Goal: Information Seeking & Learning: Learn about a topic

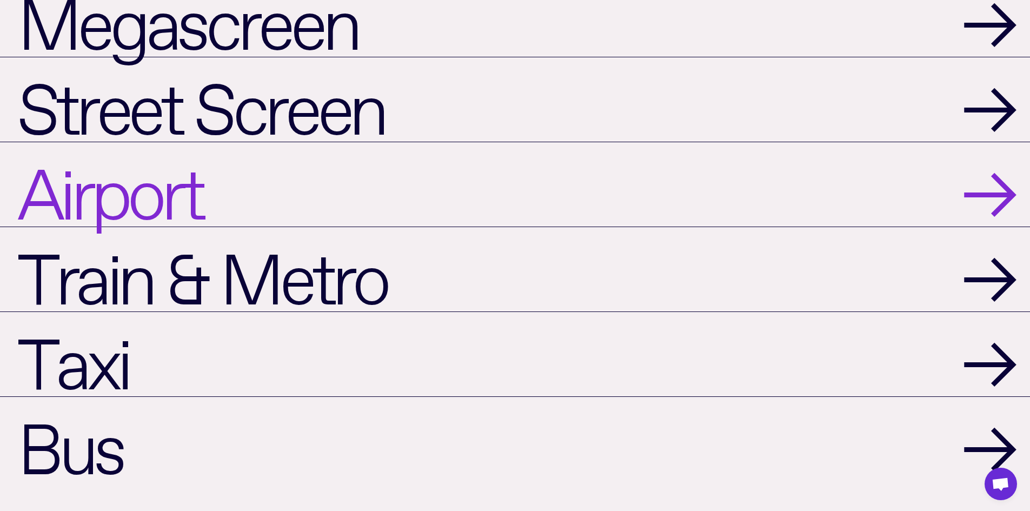
scroll to position [1406, 0]
click at [216, 199] on link "Airport →" at bounding box center [515, 183] width 1030 height 85
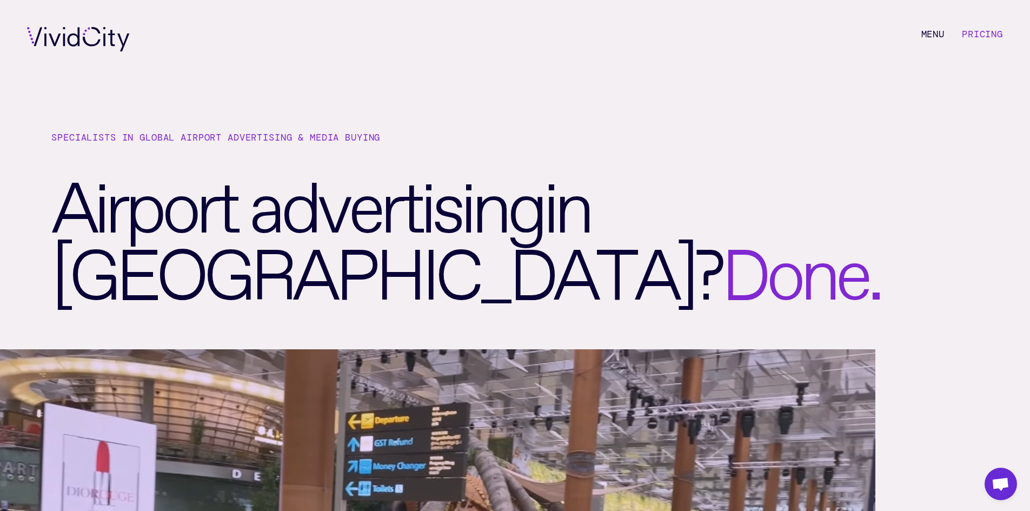
scroll to position [1403, 0]
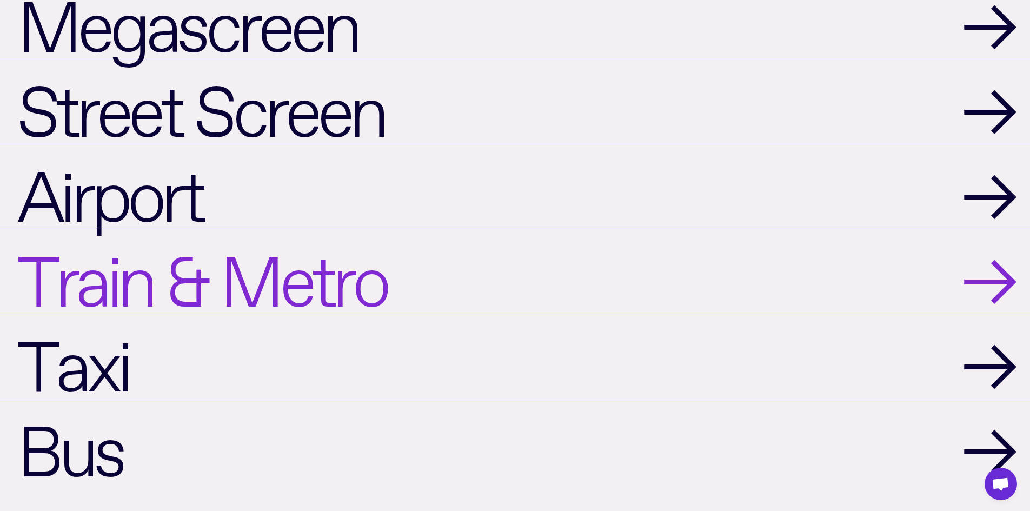
click at [96, 288] on span "Train & Metro" at bounding box center [201, 271] width 369 height 67
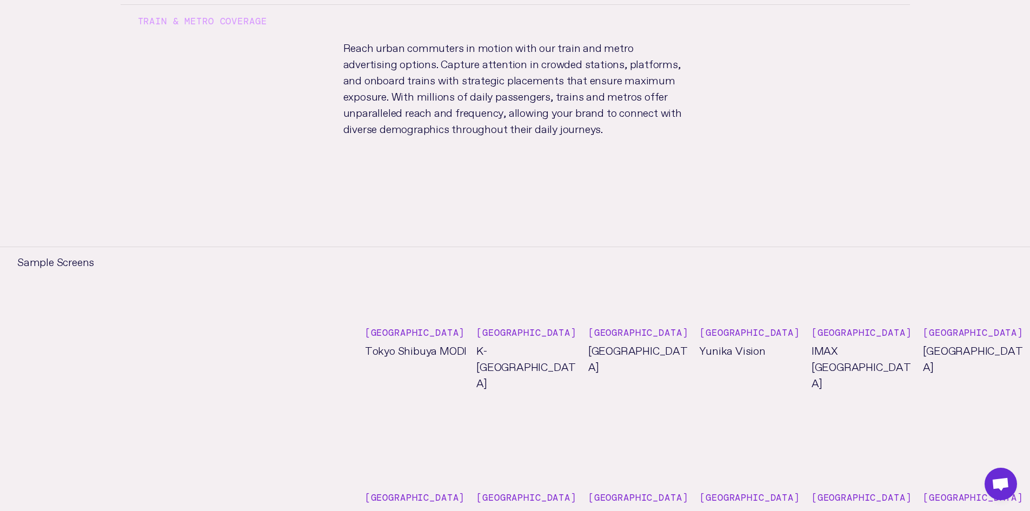
scroll to position [865, 0]
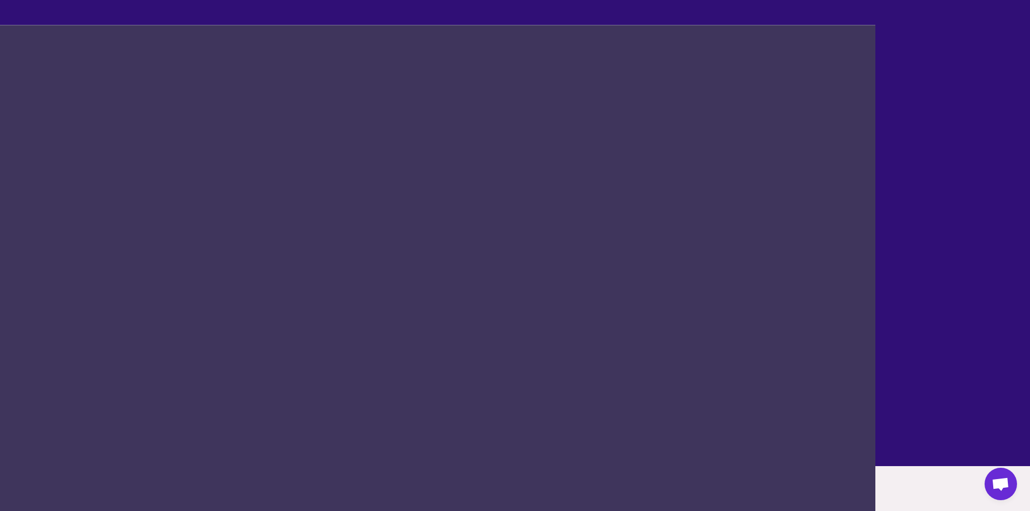
scroll to position [1403, 0]
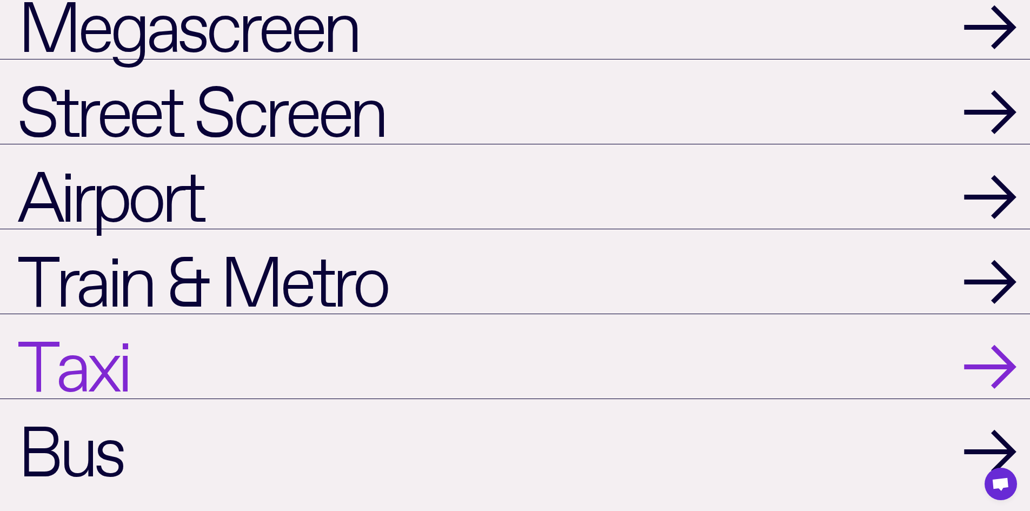
click at [123, 359] on span "Taxi" at bounding box center [72, 356] width 111 height 67
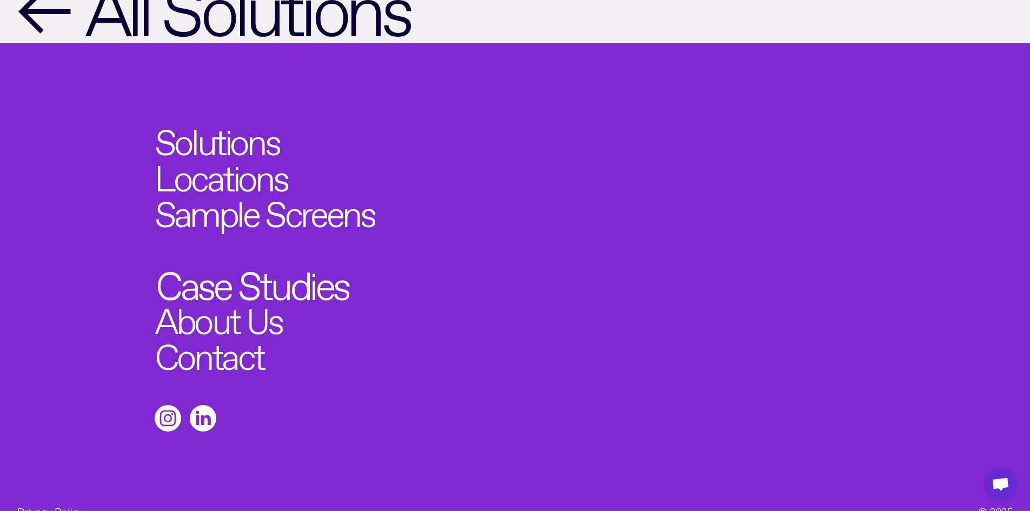
scroll to position [1081, 0]
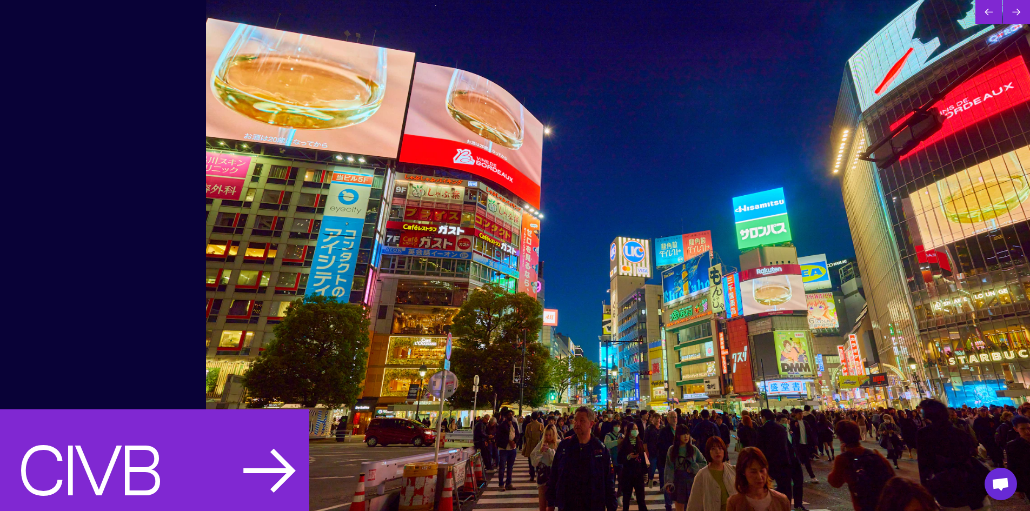
scroll to position [2268, 0]
click at [1015, 11] on div at bounding box center [1016, 10] width 27 height 27
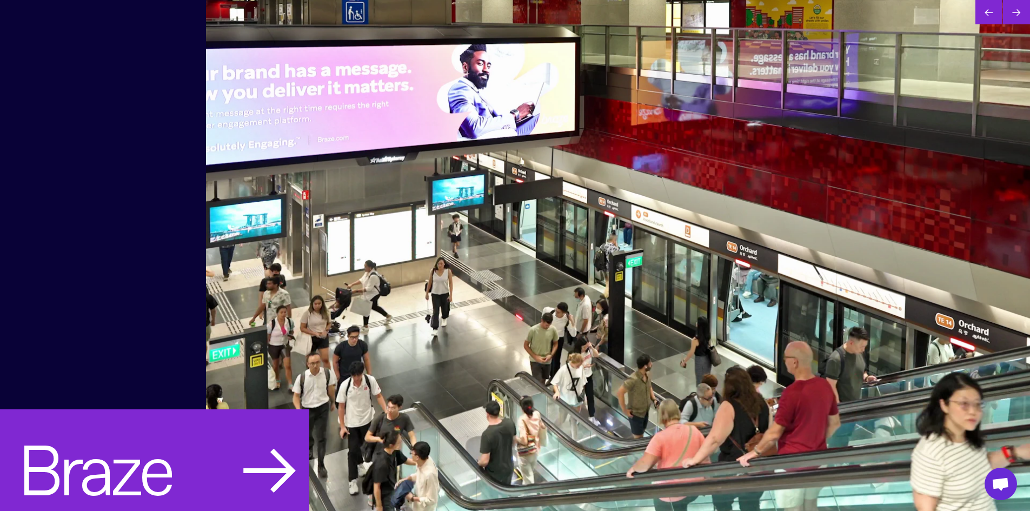
click at [1015, 11] on div at bounding box center [1016, 10] width 27 height 27
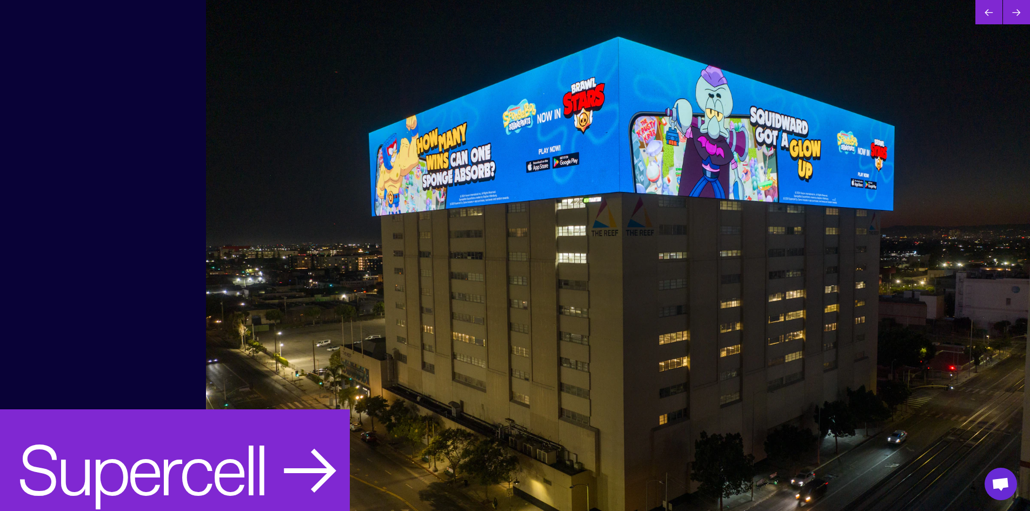
click at [1015, 11] on div at bounding box center [1016, 10] width 27 height 27
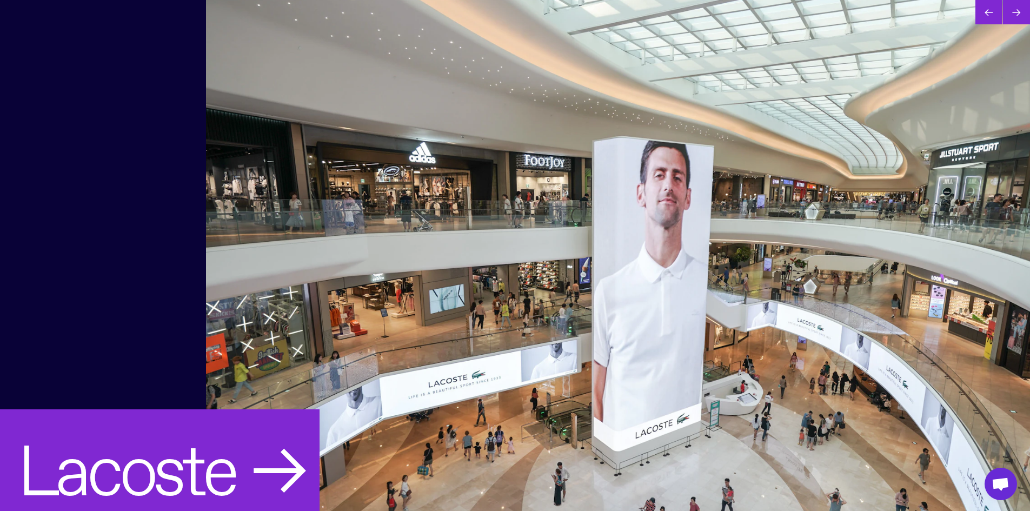
click at [1015, 11] on div at bounding box center [1016, 10] width 27 height 27
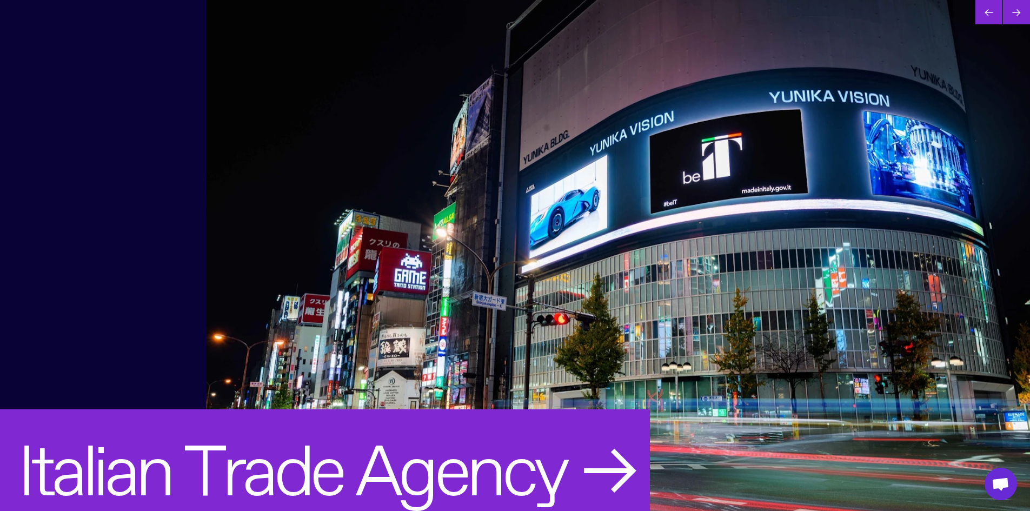
click at [1015, 11] on div at bounding box center [1016, 10] width 27 height 27
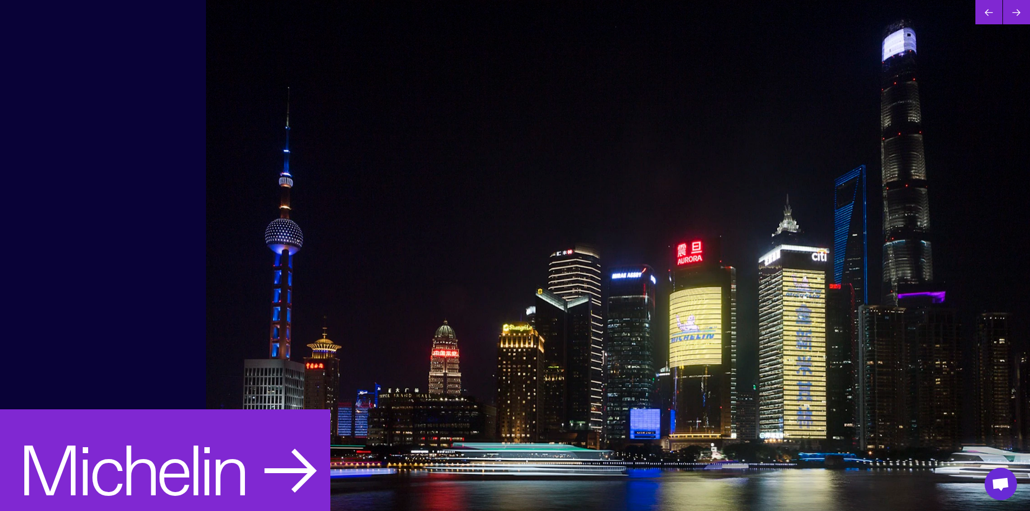
click at [1015, 11] on div at bounding box center [1016, 10] width 27 height 27
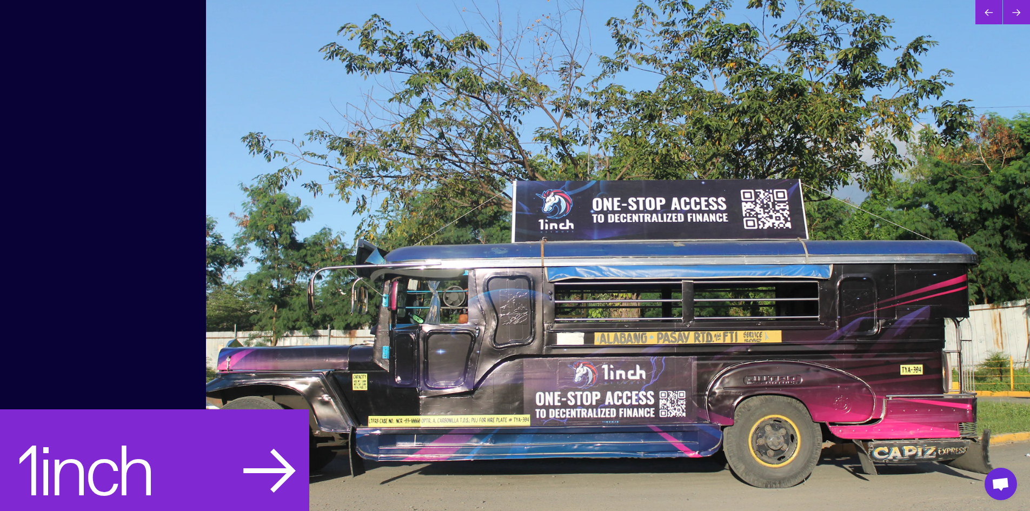
click at [1015, 11] on div at bounding box center [1016, 10] width 27 height 27
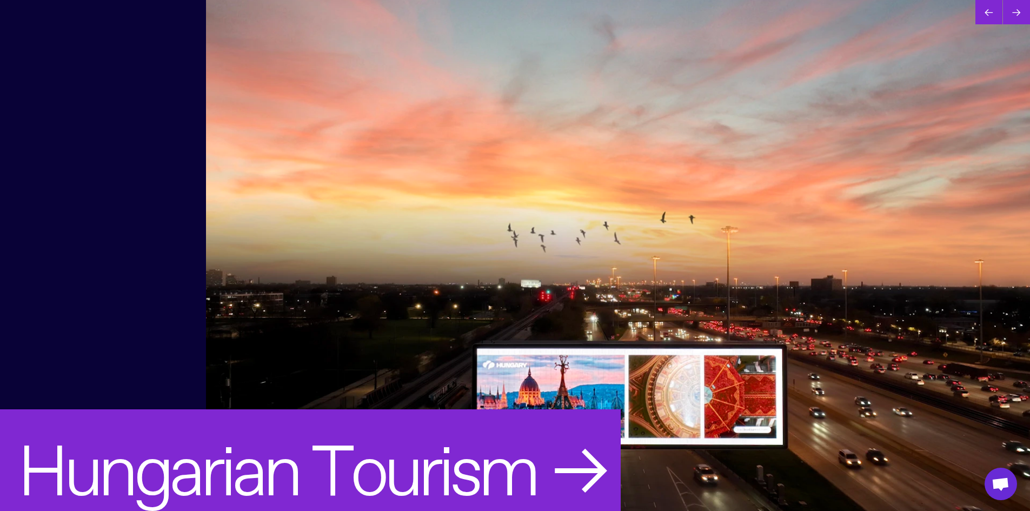
click at [1015, 11] on div at bounding box center [1016, 10] width 27 height 27
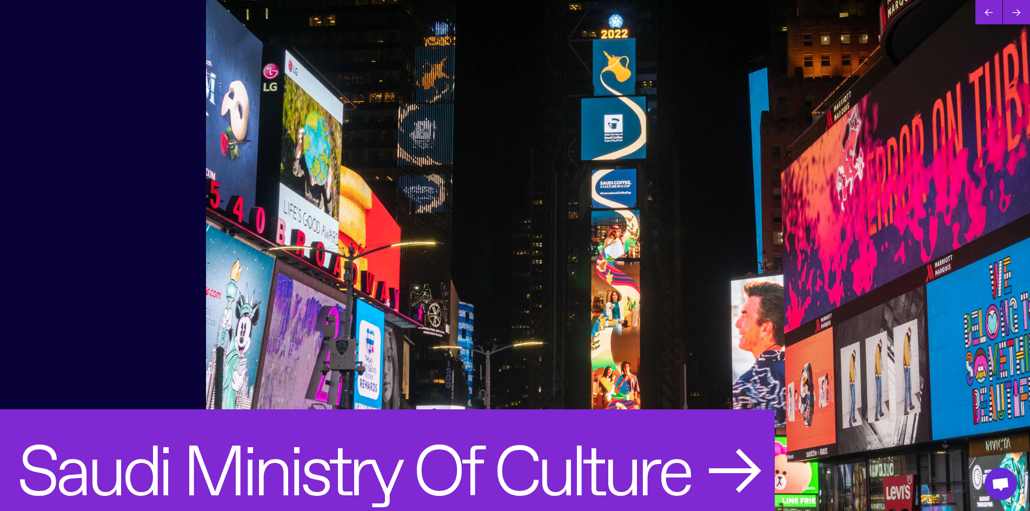
click at [1015, 11] on div at bounding box center [1016, 10] width 27 height 27
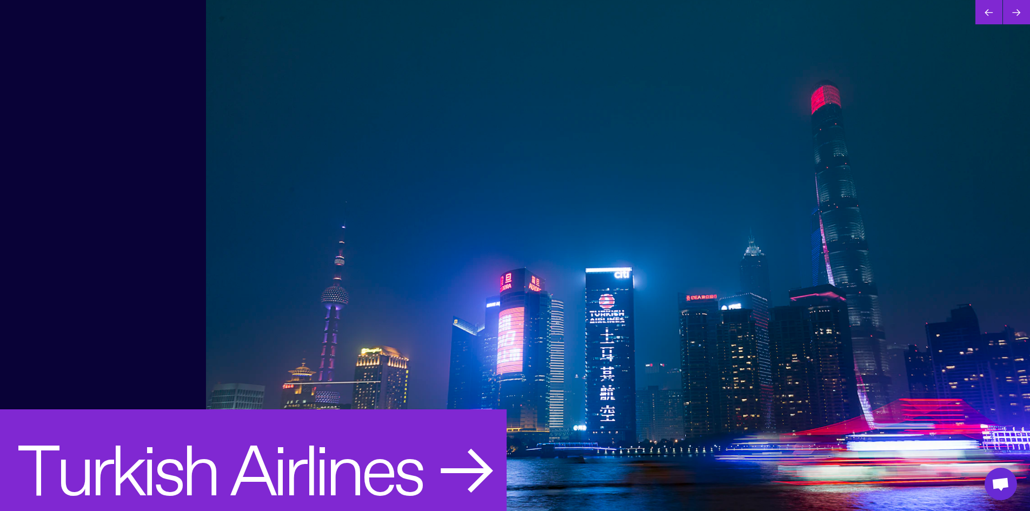
click at [1015, 11] on div at bounding box center [1016, 10] width 27 height 27
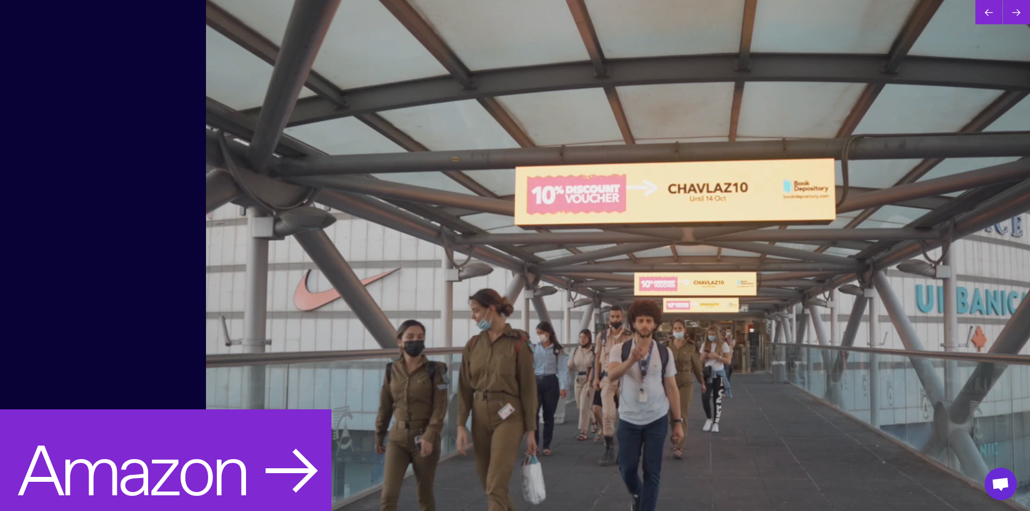
click at [1015, 11] on div at bounding box center [1016, 10] width 27 height 27
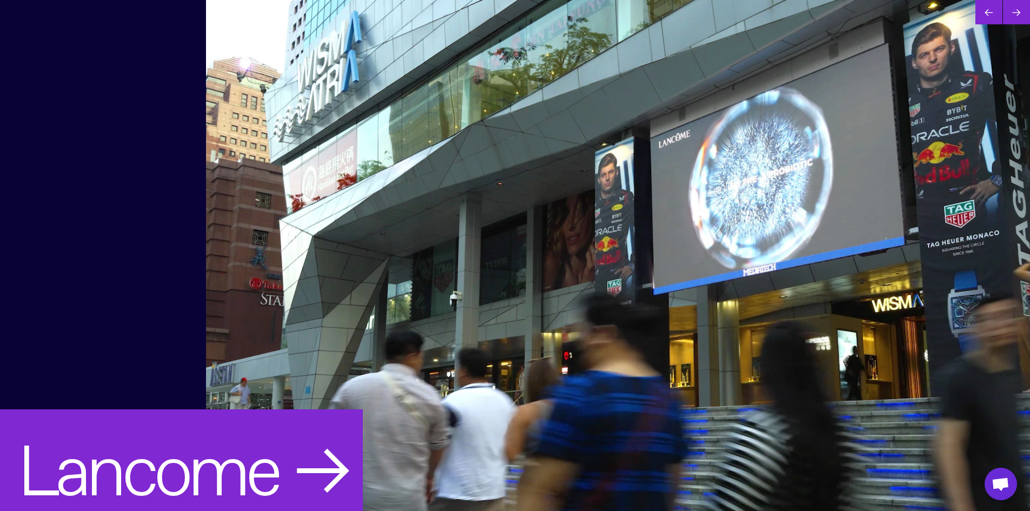
click at [1015, 11] on div at bounding box center [1016, 10] width 27 height 27
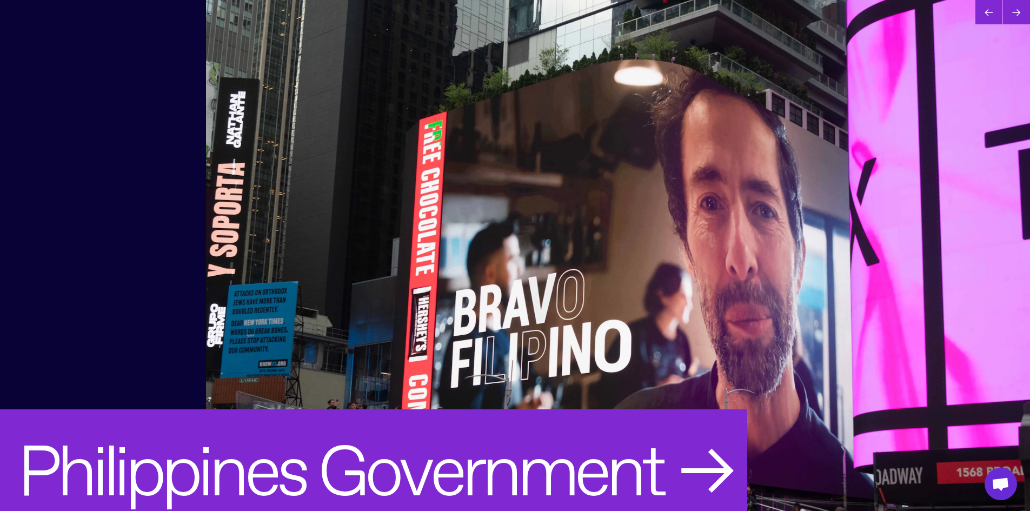
click at [1015, 11] on div at bounding box center [1016, 10] width 27 height 27
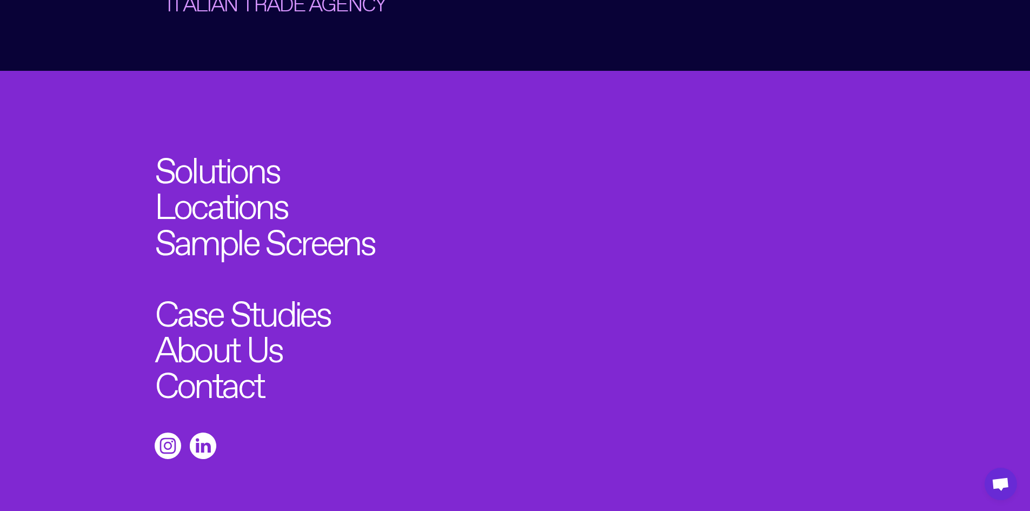
scroll to position [4662, 0]
click at [221, 324] on link "About Us" at bounding box center [225, 343] width 141 height 39
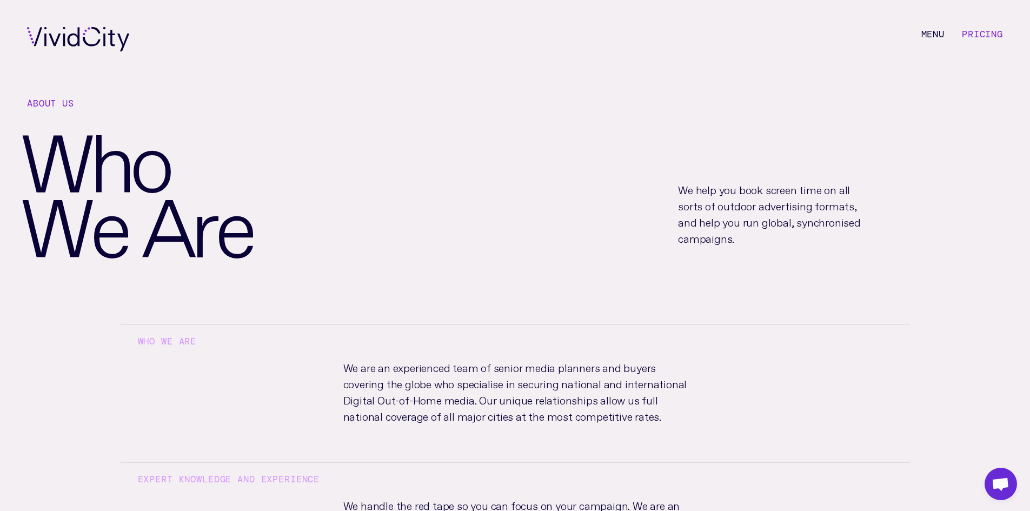
click at [984, 35] on link "Pricing" at bounding box center [982, 34] width 41 height 12
